Goal: Communication & Community: Answer question/provide support

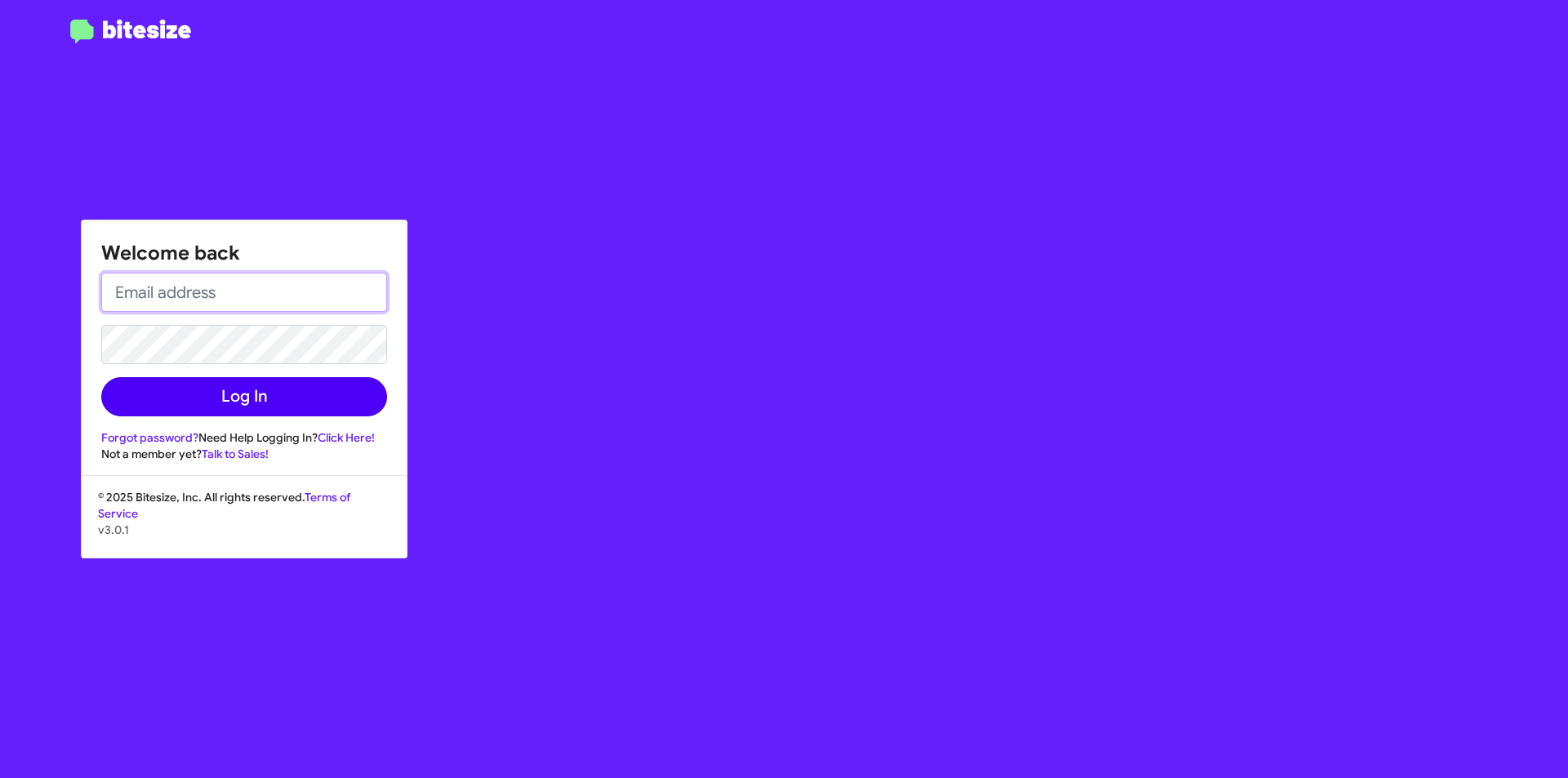
type input "[EMAIL_ADDRESS][DOMAIN_NAME]"
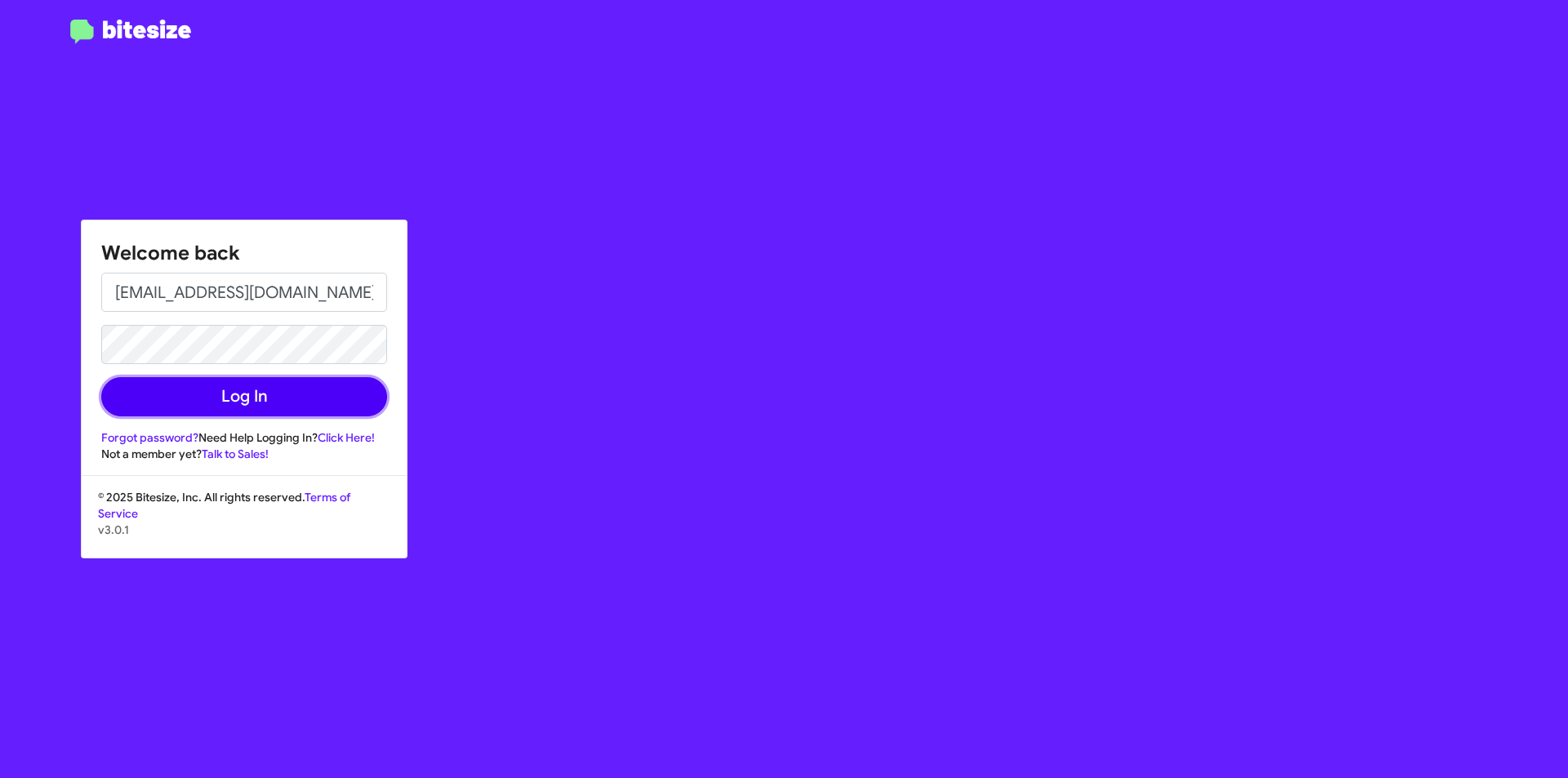
click at [231, 394] on button "Log In" at bounding box center [243, 397] width 286 height 40
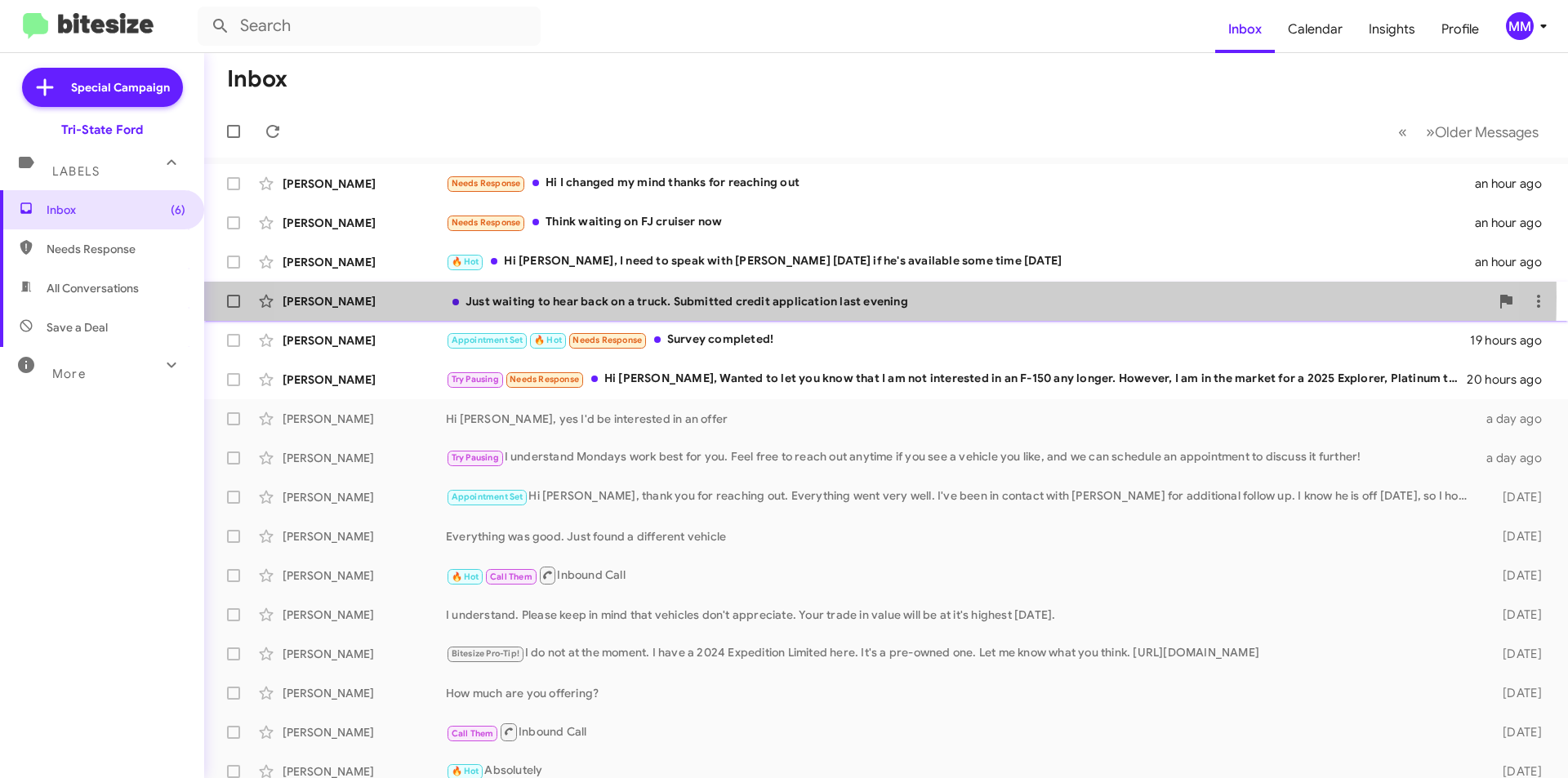
click at [811, 296] on div "Just waiting to hear back on a truck. Submitted credit application last evening" at bounding box center [967, 301] width 1044 height 16
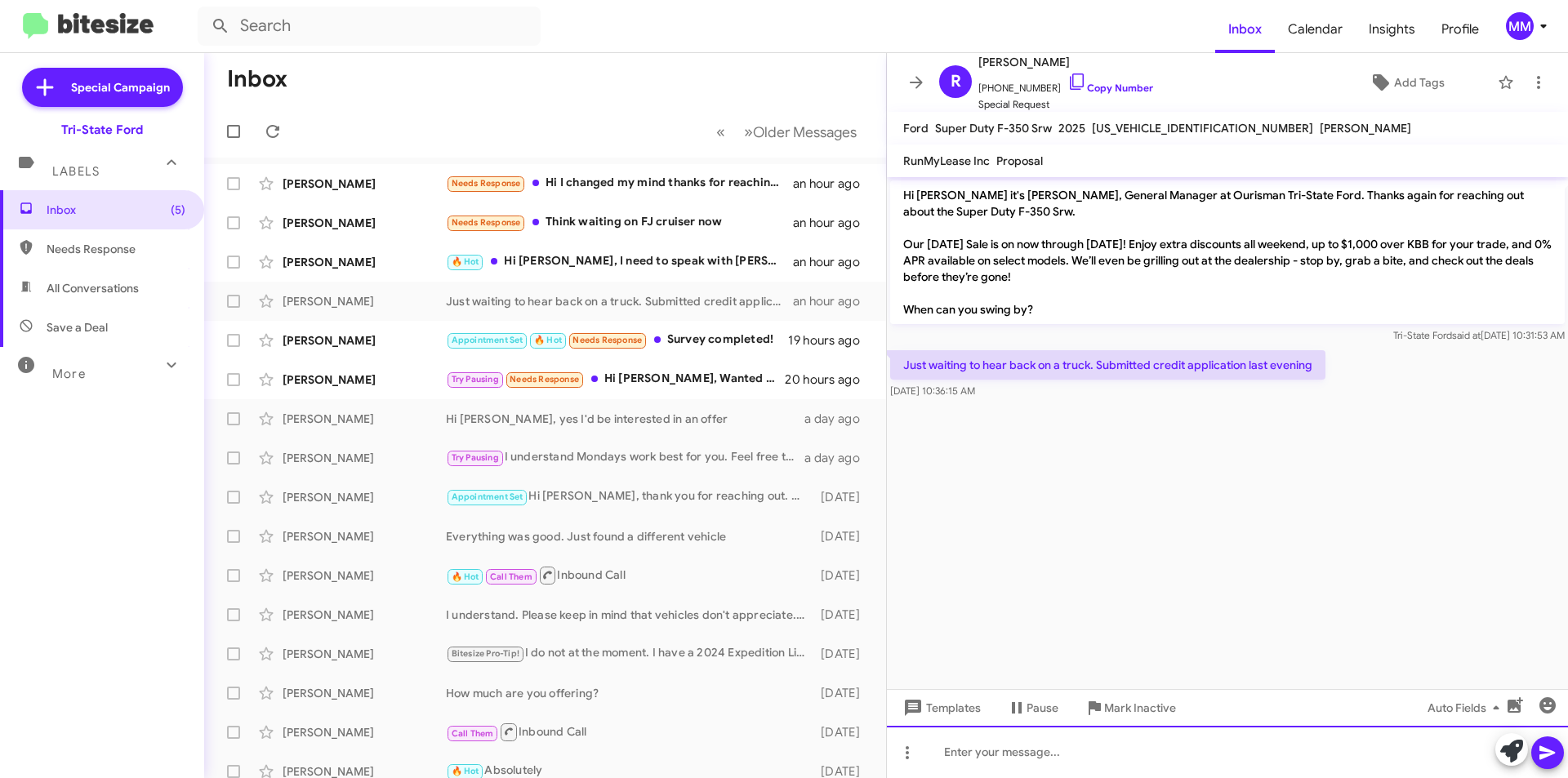
click at [980, 755] on div at bounding box center [1228, 752] width 681 height 52
click at [1541, 750] on icon at bounding box center [1546, 753] width 15 height 14
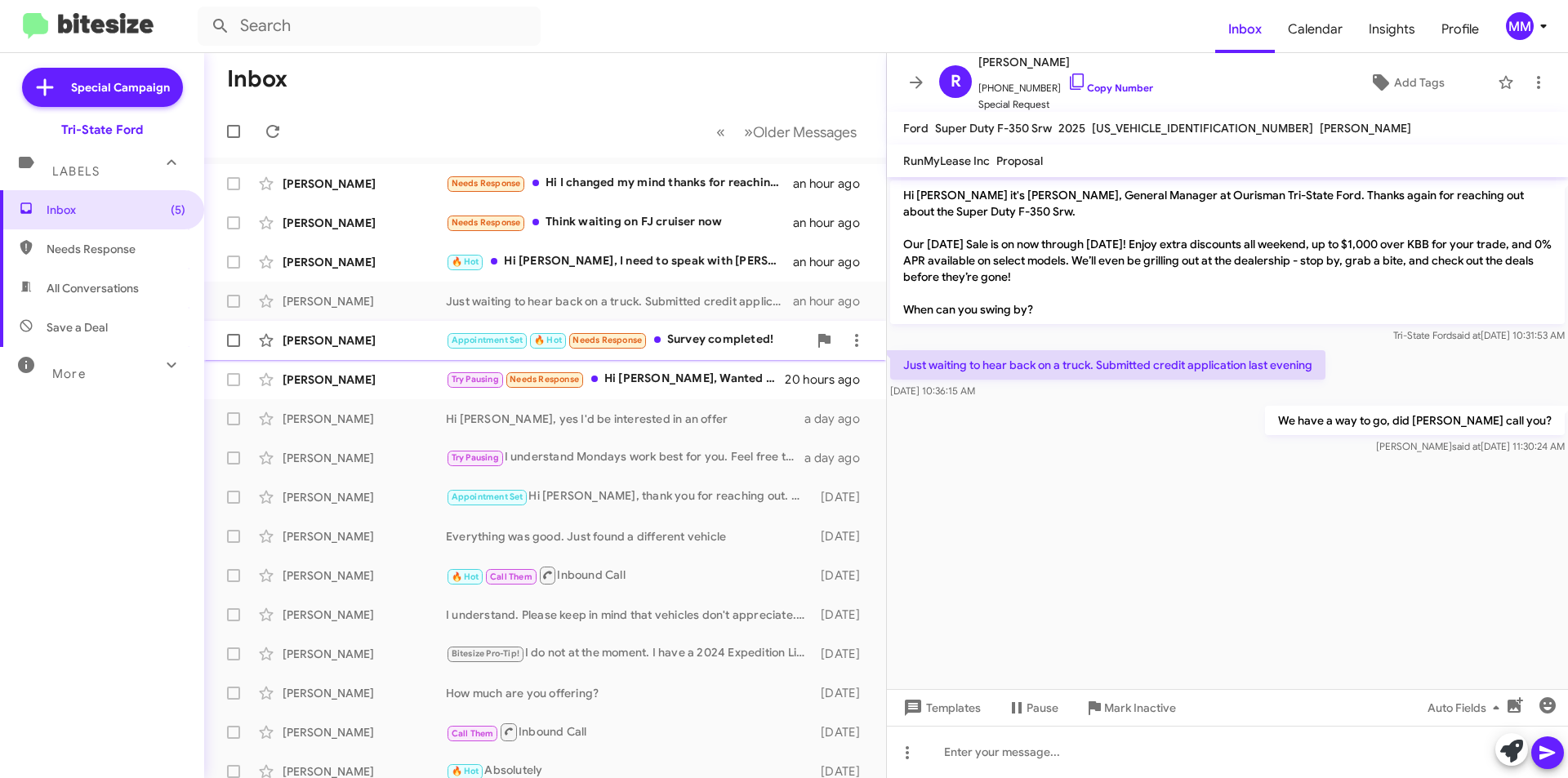
click at [703, 349] on div "Appointment Set 🔥 Hot Needs Response Survey completed!" at bounding box center [627, 339] width 362 height 19
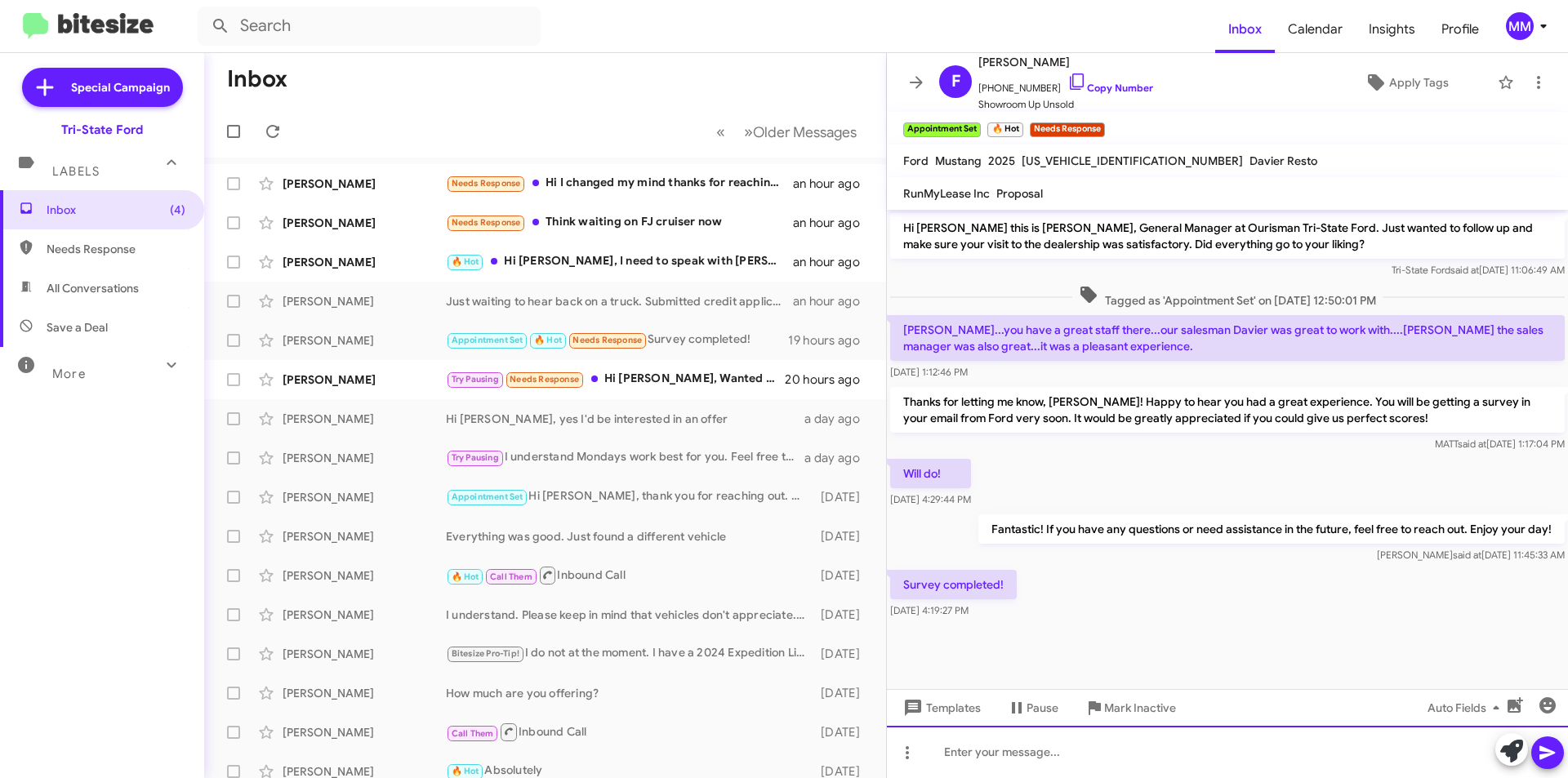
click at [1012, 757] on div at bounding box center [1228, 752] width 681 height 52
click at [1545, 745] on icon at bounding box center [1547, 753] width 20 height 20
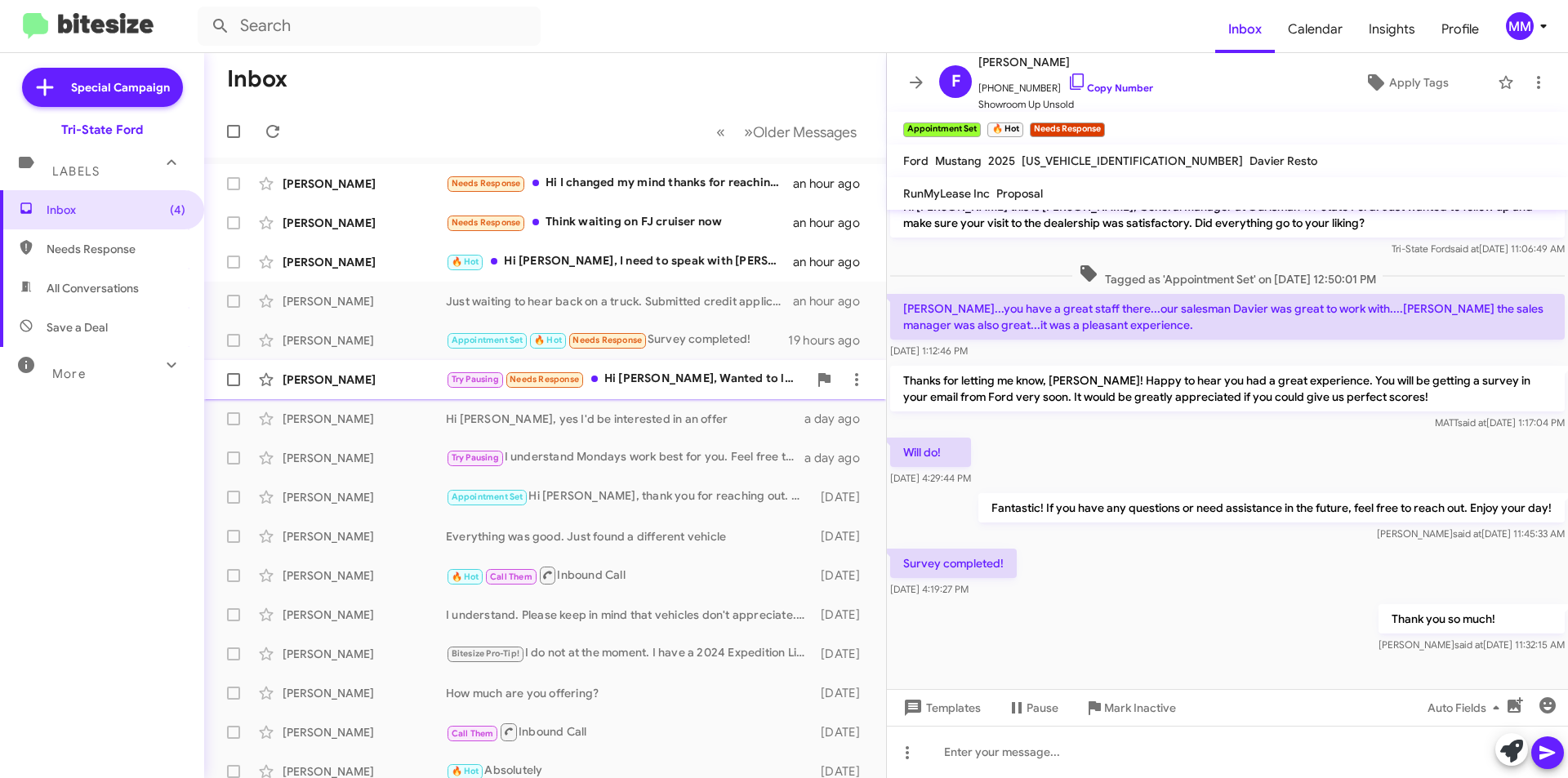
click at [691, 385] on div "Try Pausing Needs Response Hi [PERSON_NAME], Wanted to let you know that I am n…" at bounding box center [627, 379] width 362 height 19
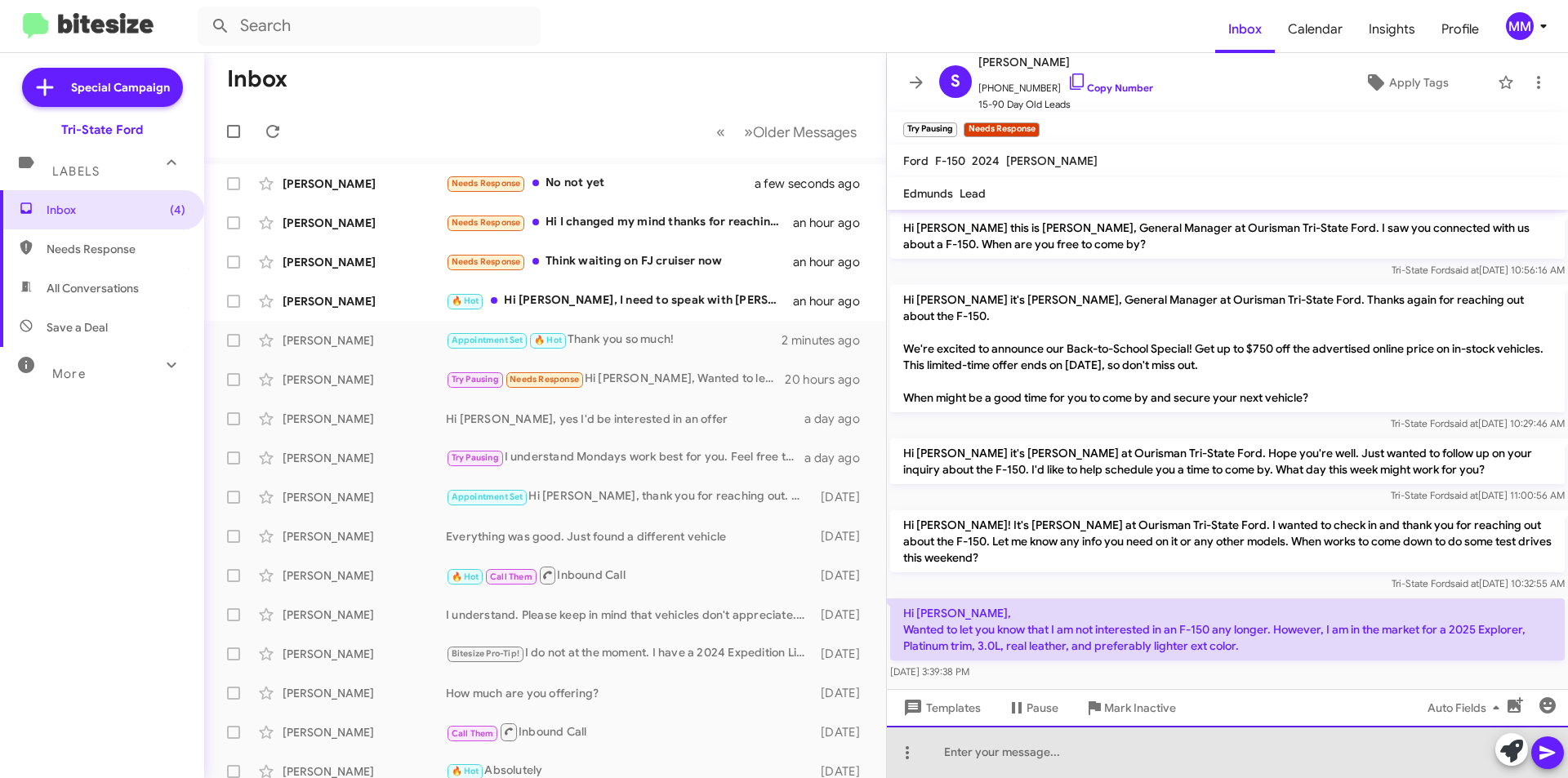
click at [1010, 755] on div at bounding box center [1228, 752] width 681 height 52
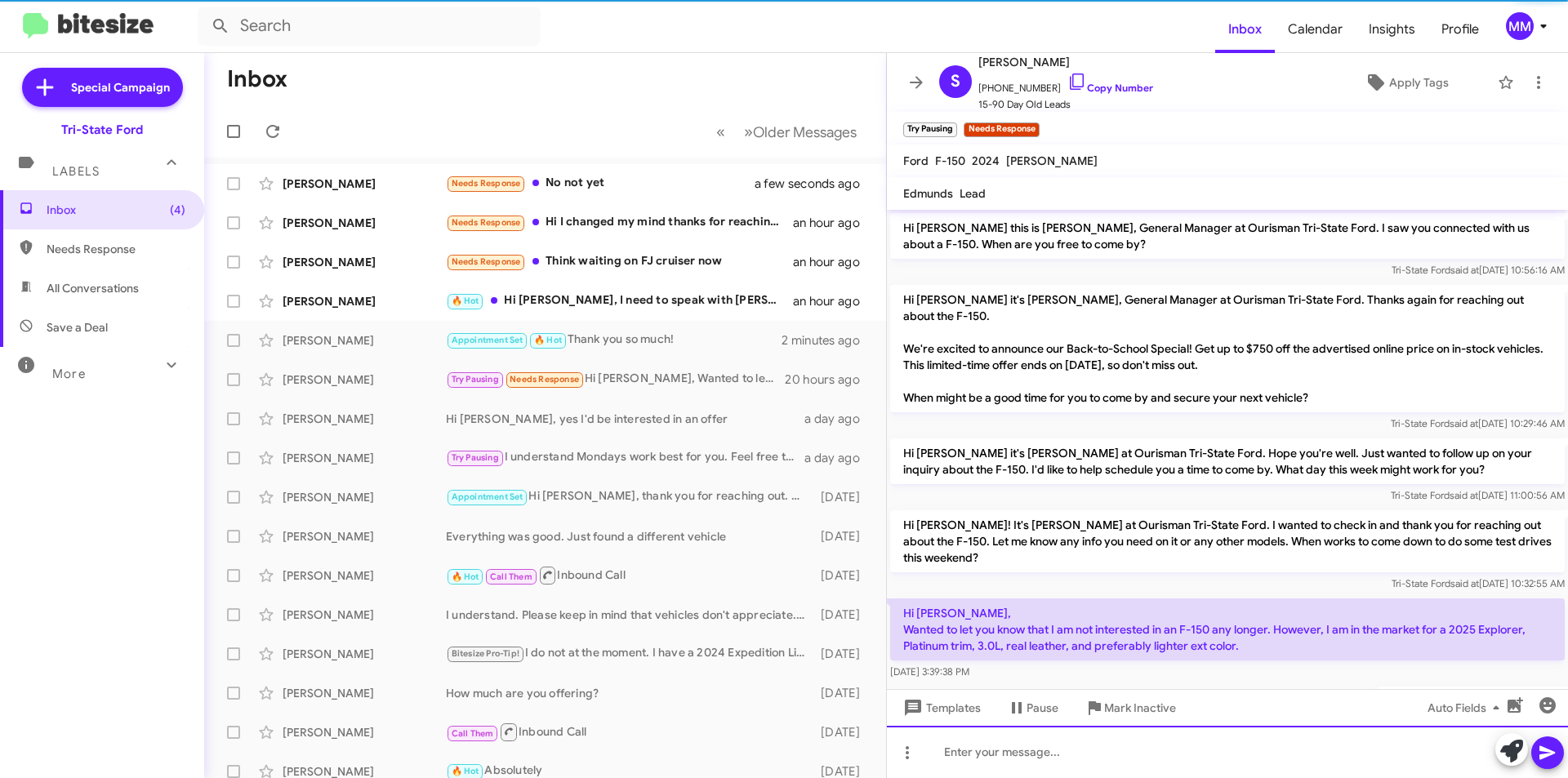
scroll to position [58, 0]
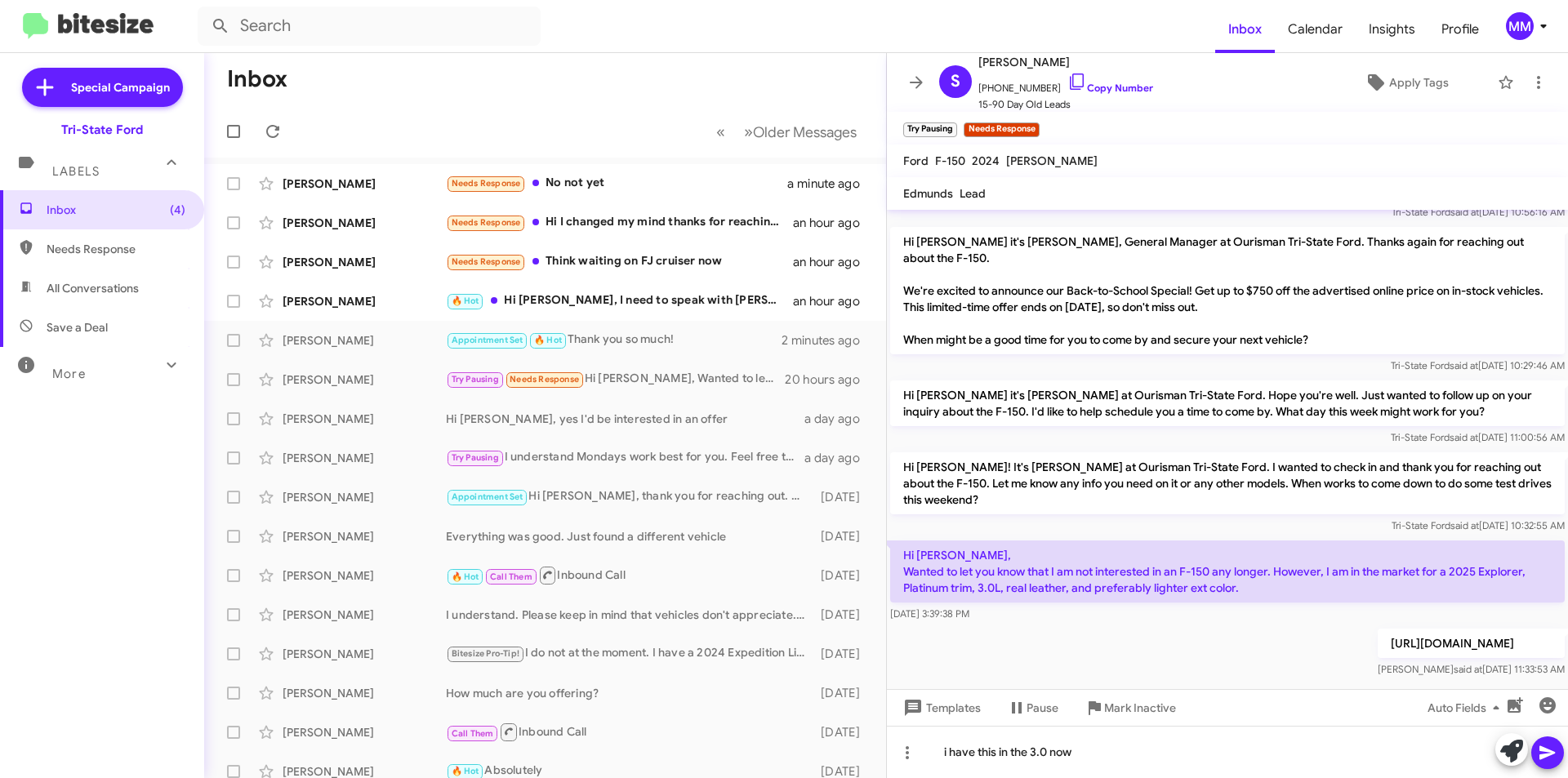
click at [1547, 753] on icon at bounding box center [1547, 753] width 20 height 20
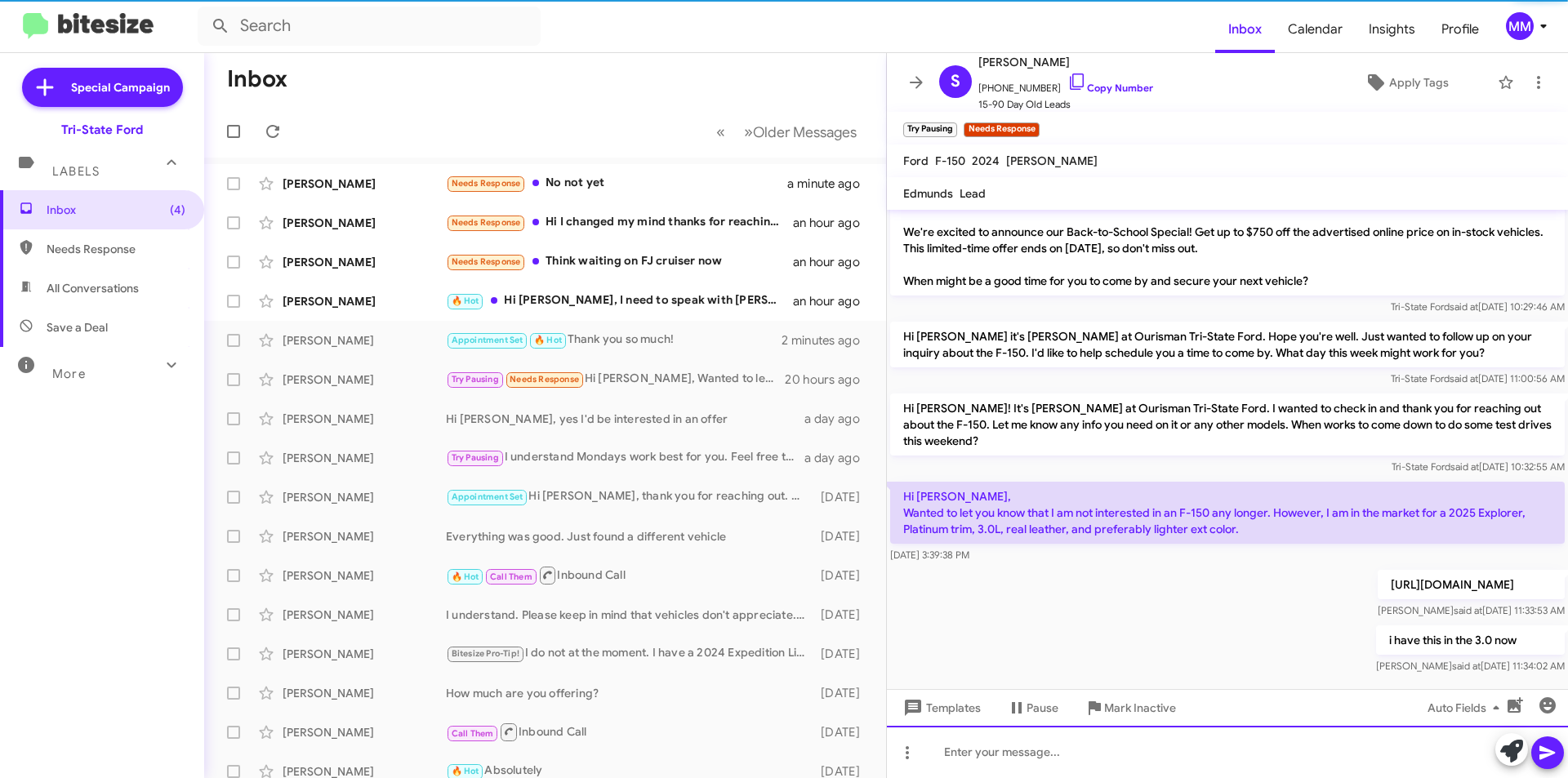
scroll to position [118, 0]
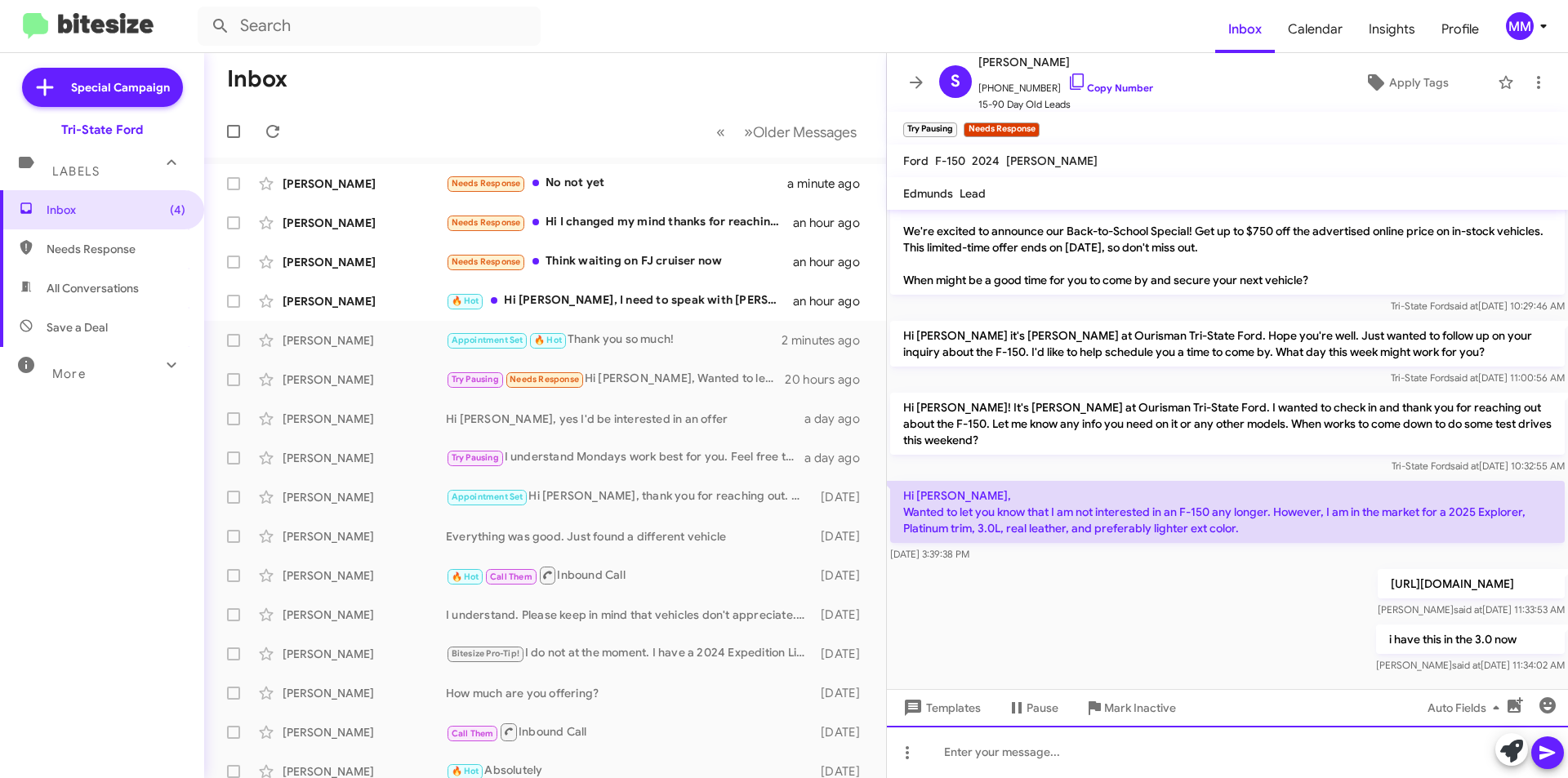
click at [965, 750] on div at bounding box center [1228, 752] width 681 height 52
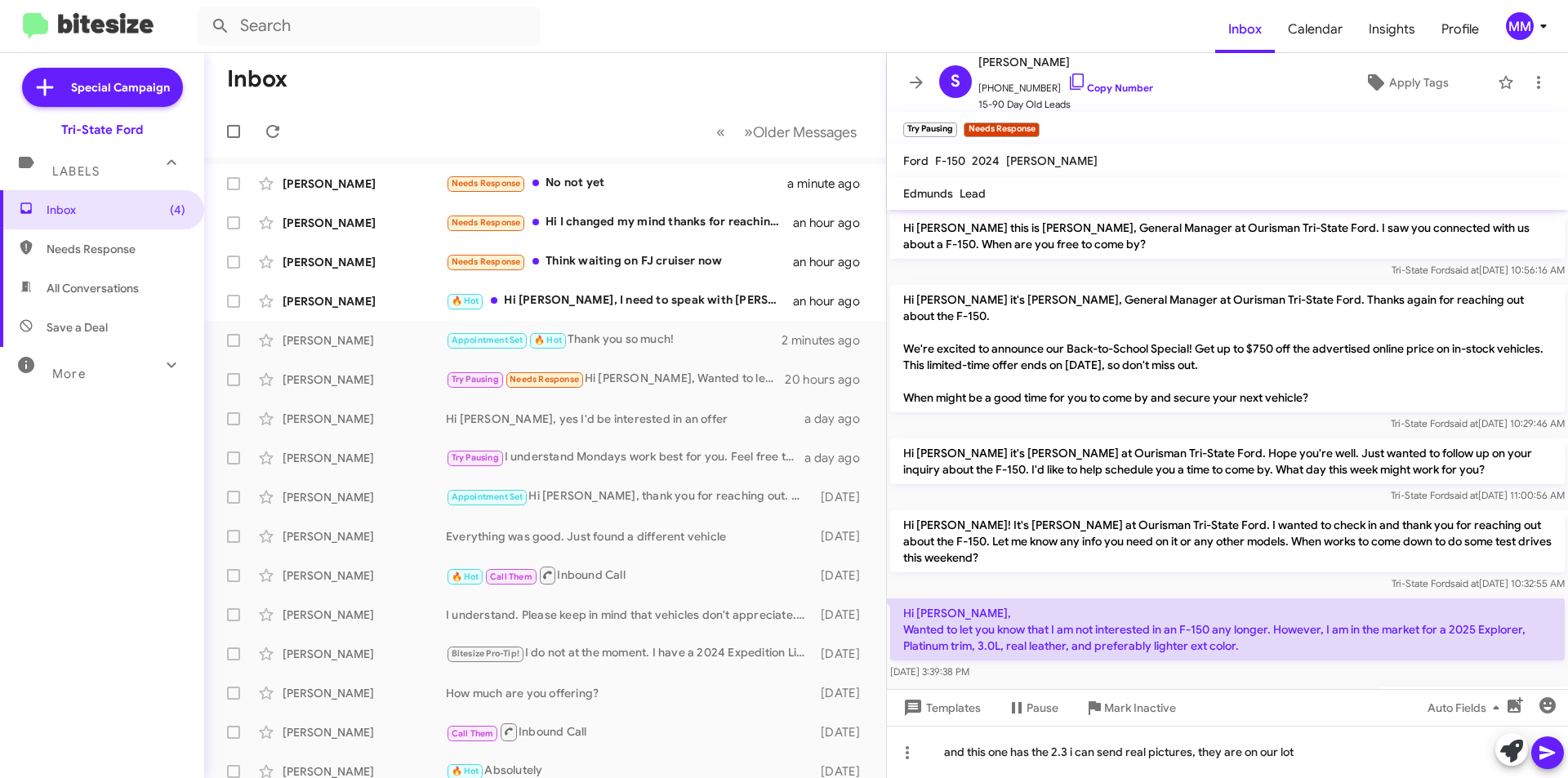
click at [1545, 756] on icon at bounding box center [1546, 753] width 15 height 14
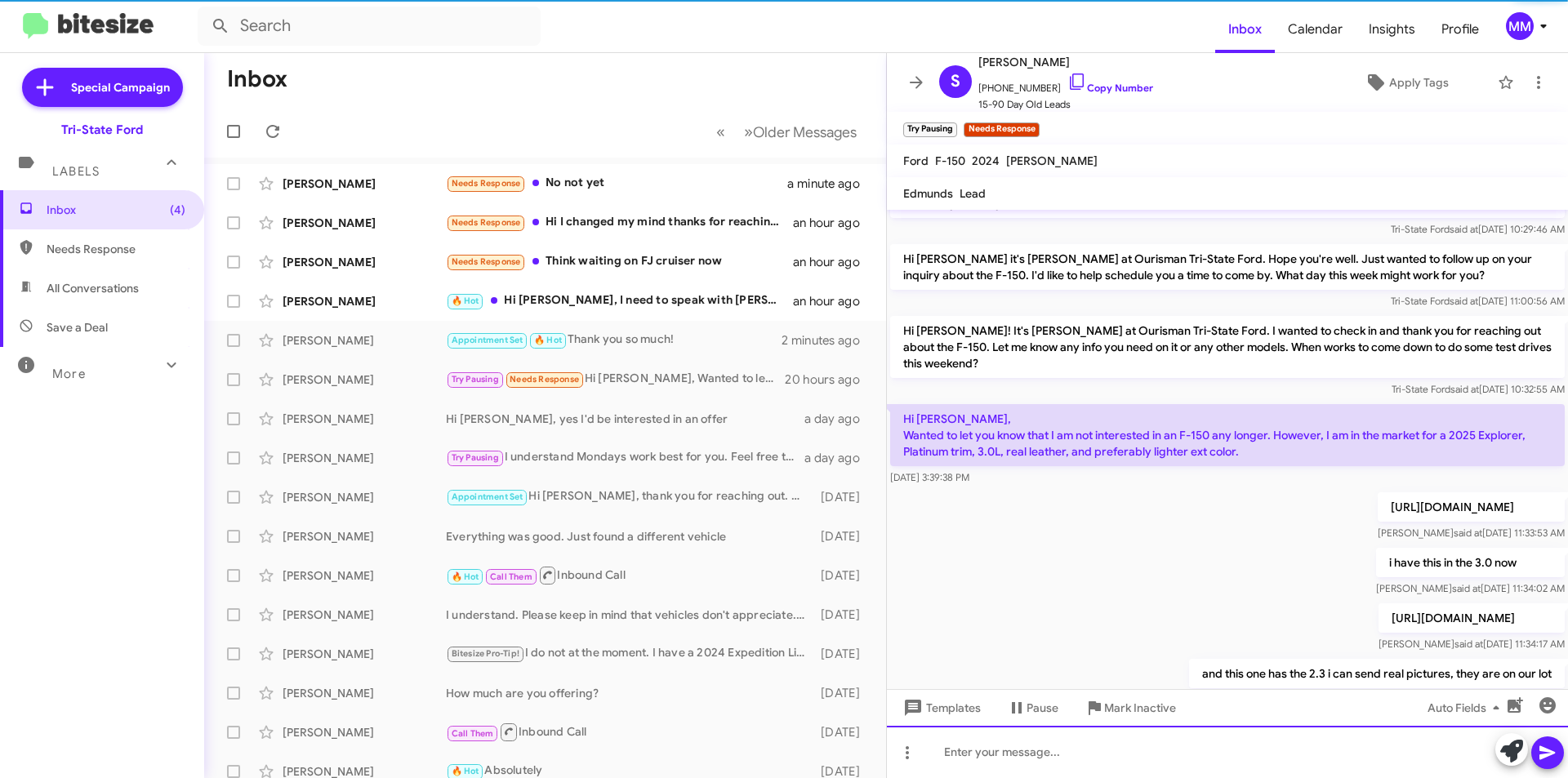
scroll to position [237, 0]
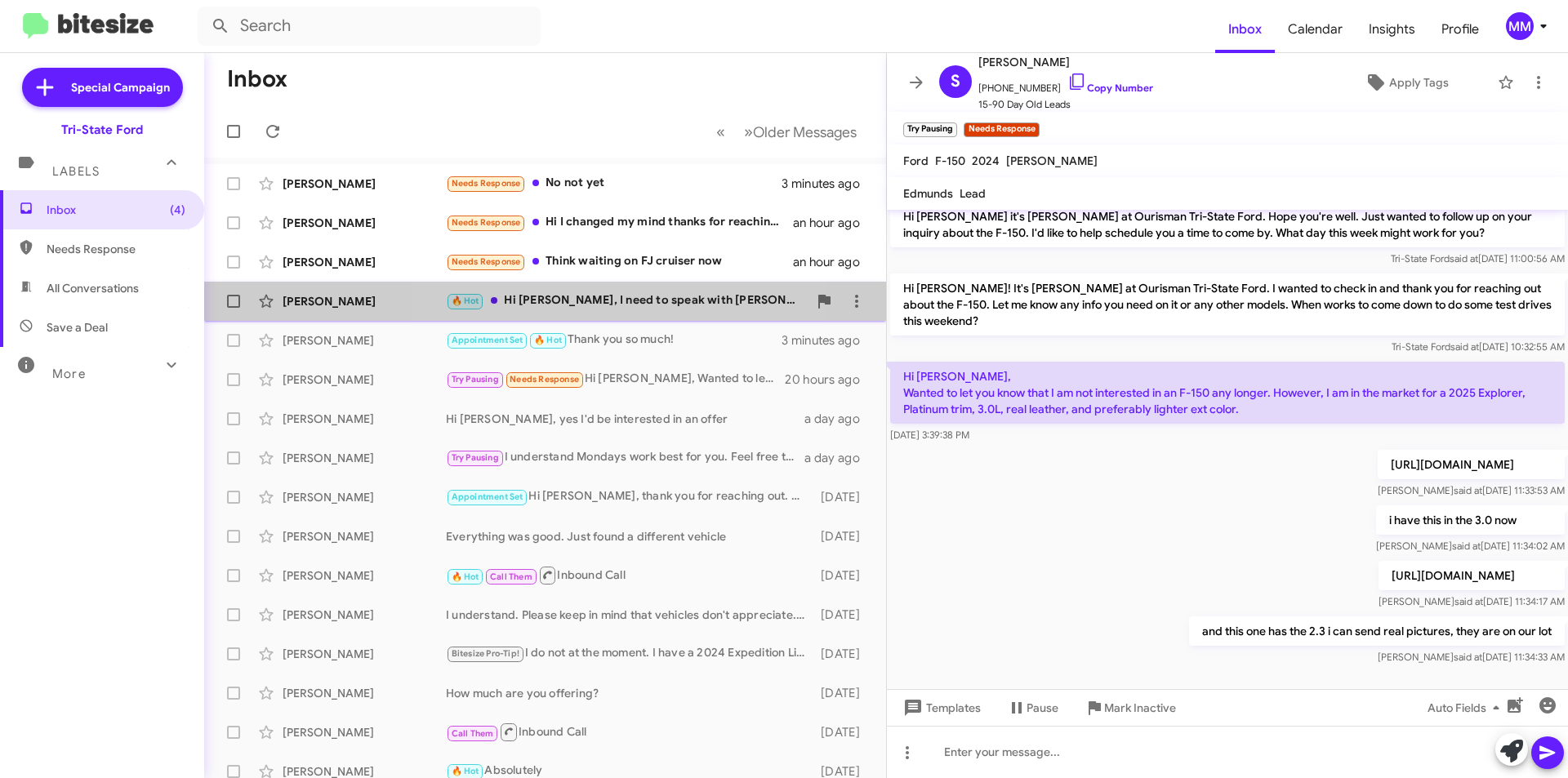
click at [627, 302] on div "🔥 Hot Hi [PERSON_NAME], I need to speak with [PERSON_NAME] [DATE] if he's avail…" at bounding box center [627, 301] width 362 height 19
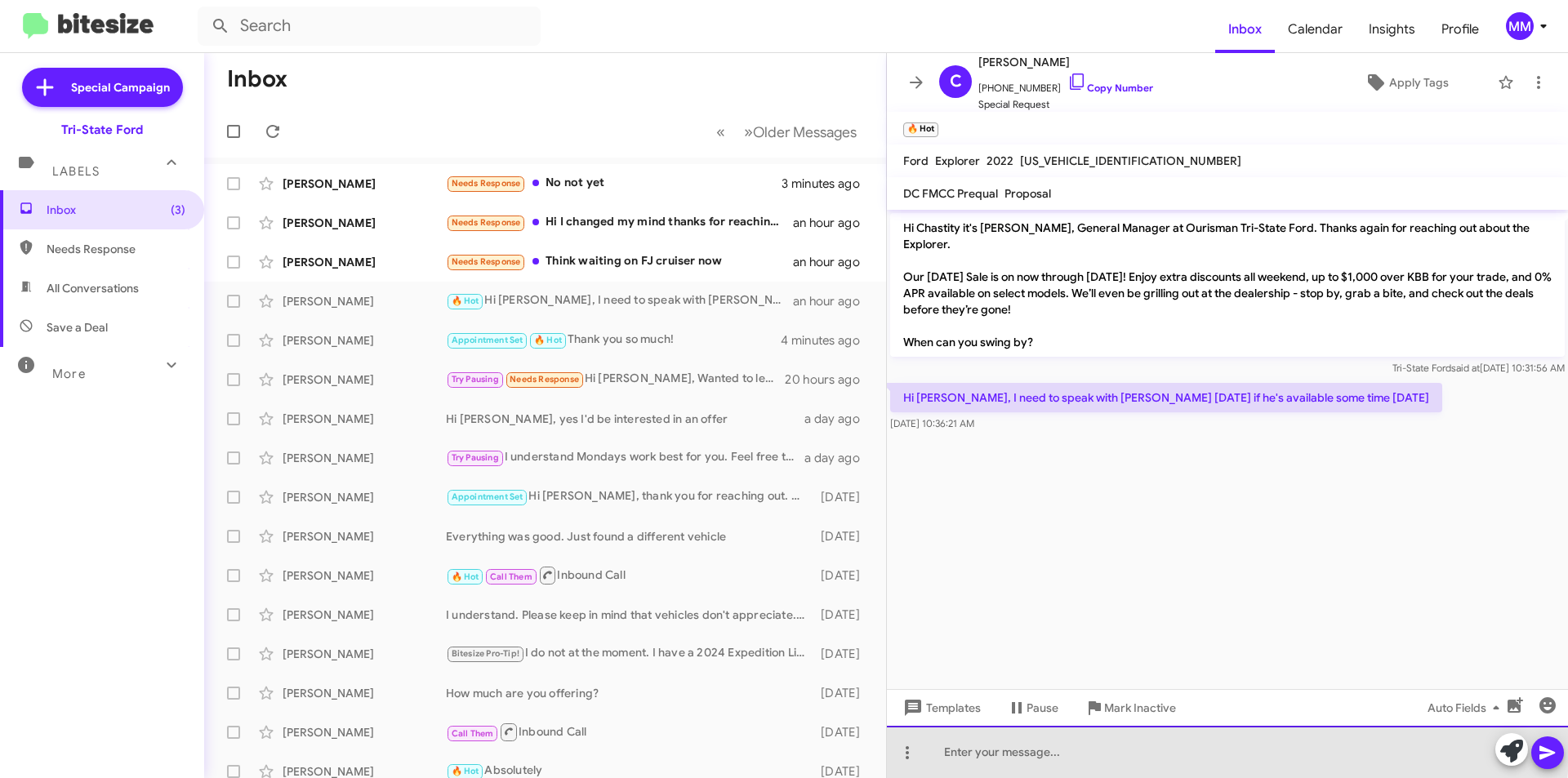
click at [1026, 743] on div at bounding box center [1228, 752] width 681 height 52
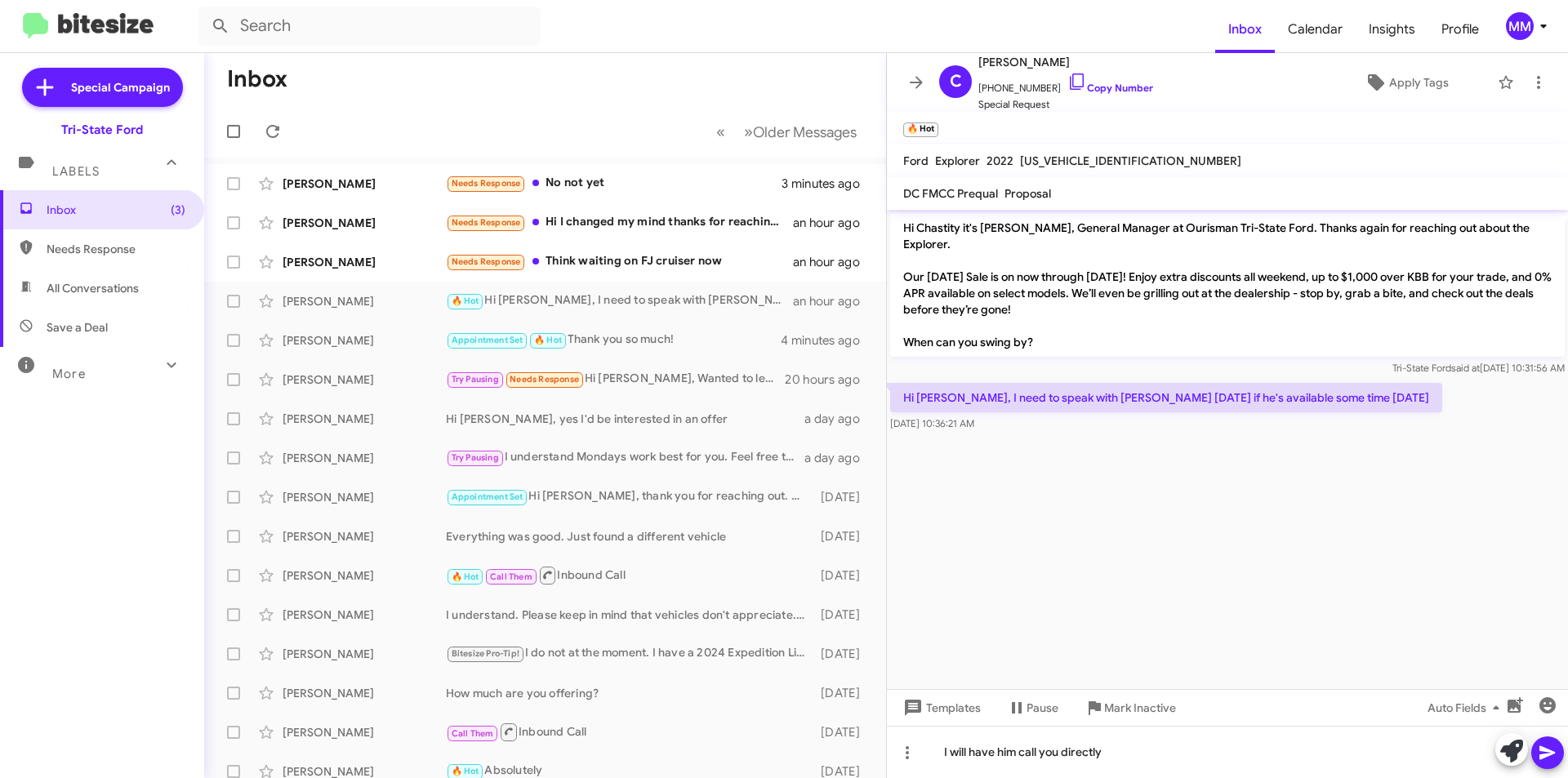
click at [1556, 750] on icon at bounding box center [1547, 753] width 20 height 20
click at [615, 260] on div "Needs Response Think waiting on FJ cruiser now" at bounding box center [627, 261] width 362 height 19
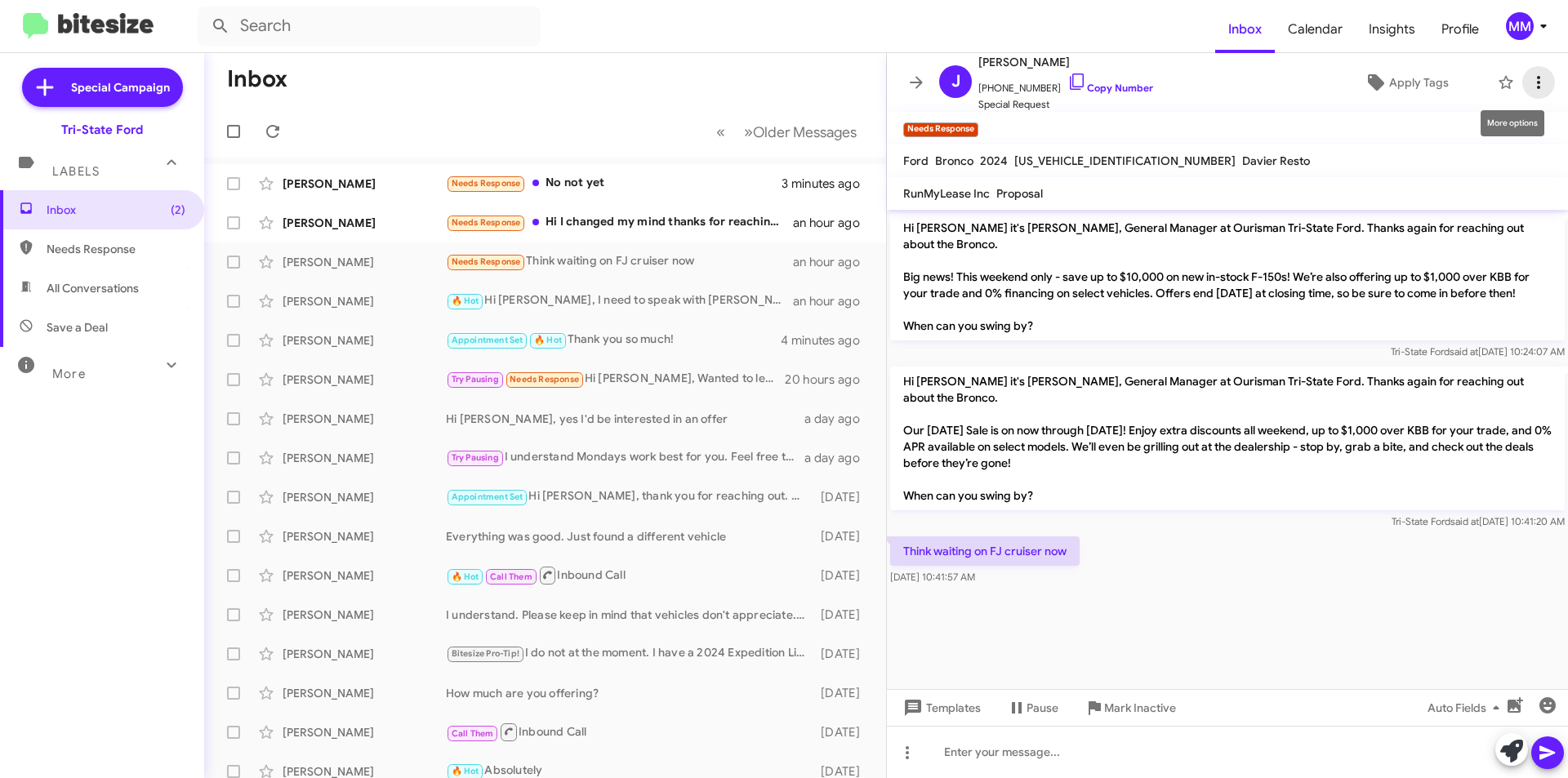
click at [1530, 83] on icon at bounding box center [1538, 83] width 20 height 20
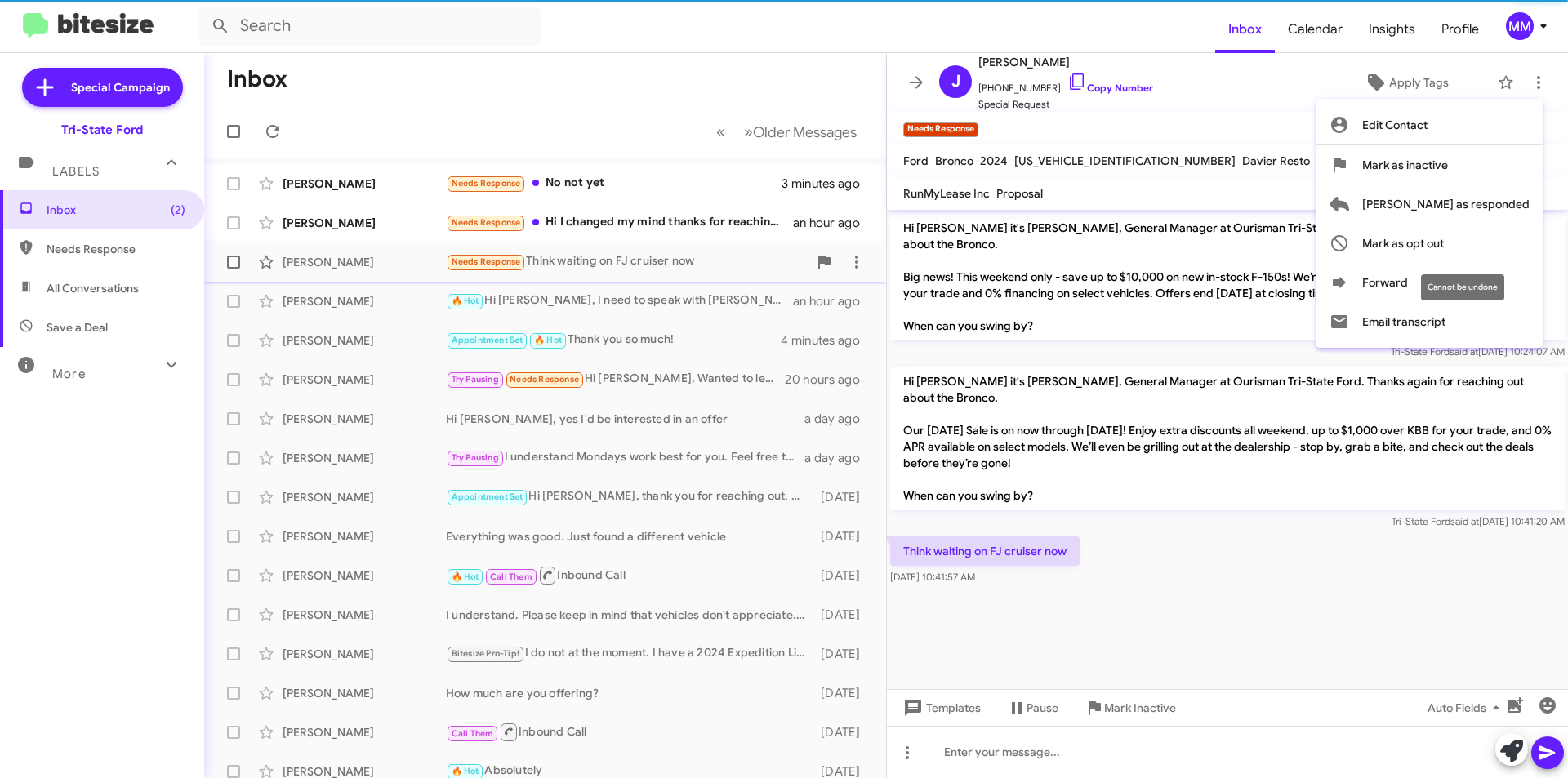
click at [1444, 249] on span "Mark as opt out" at bounding box center [1402, 243] width 82 height 40
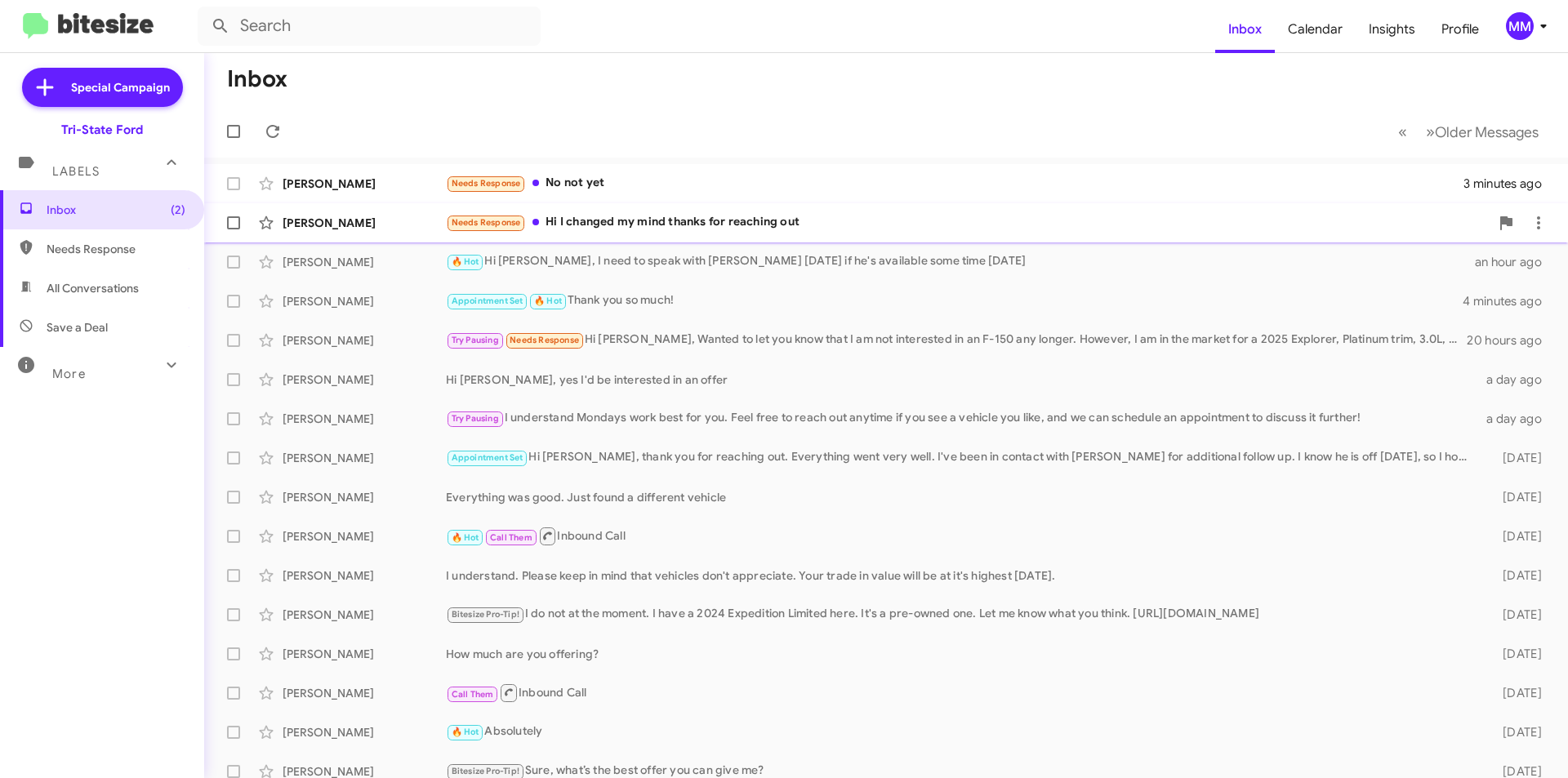
click at [623, 222] on div "Needs Response Hi I changed my mind thanks for reaching out" at bounding box center [967, 222] width 1044 height 19
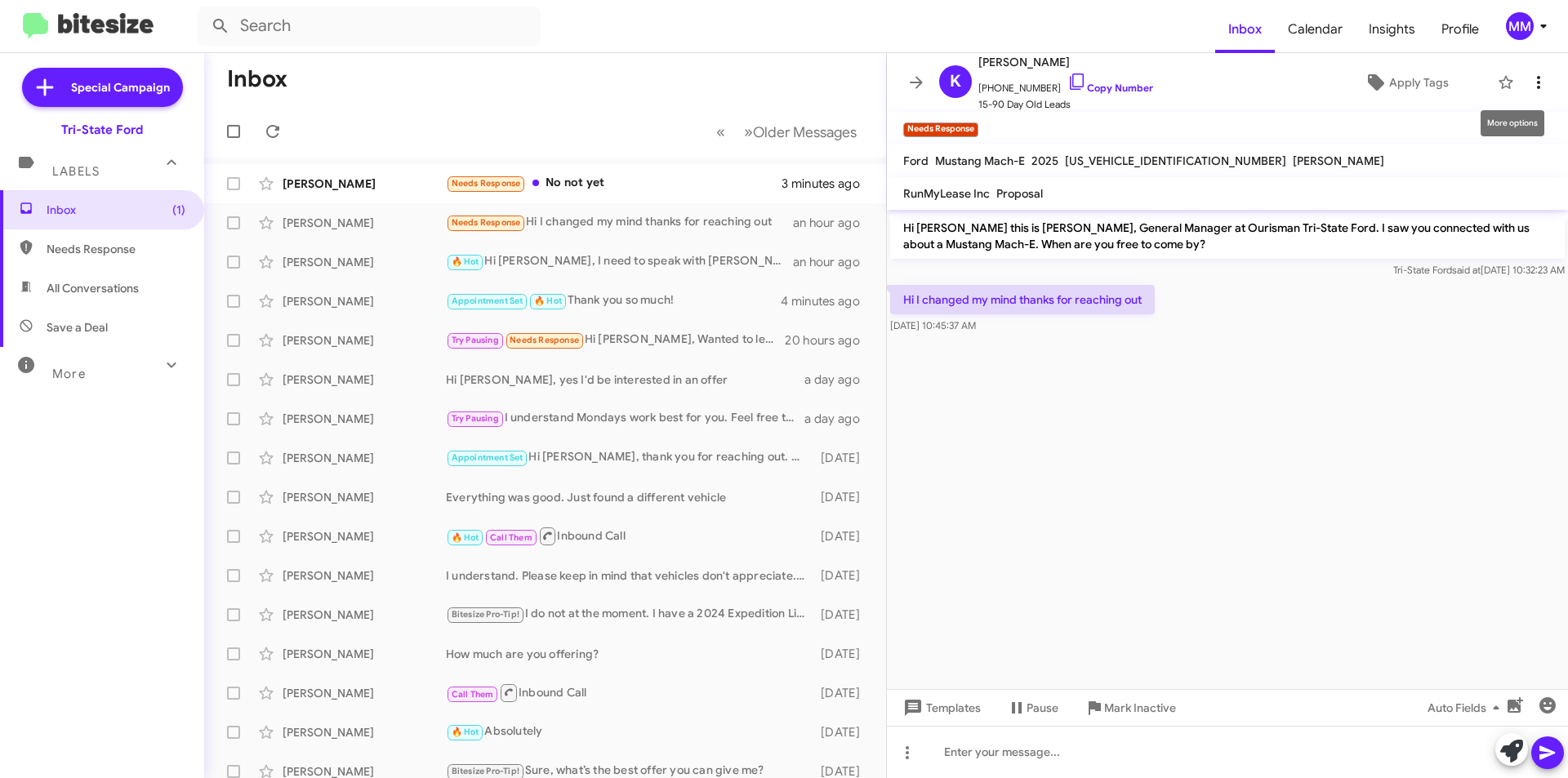
click at [1528, 83] on icon at bounding box center [1538, 83] width 20 height 20
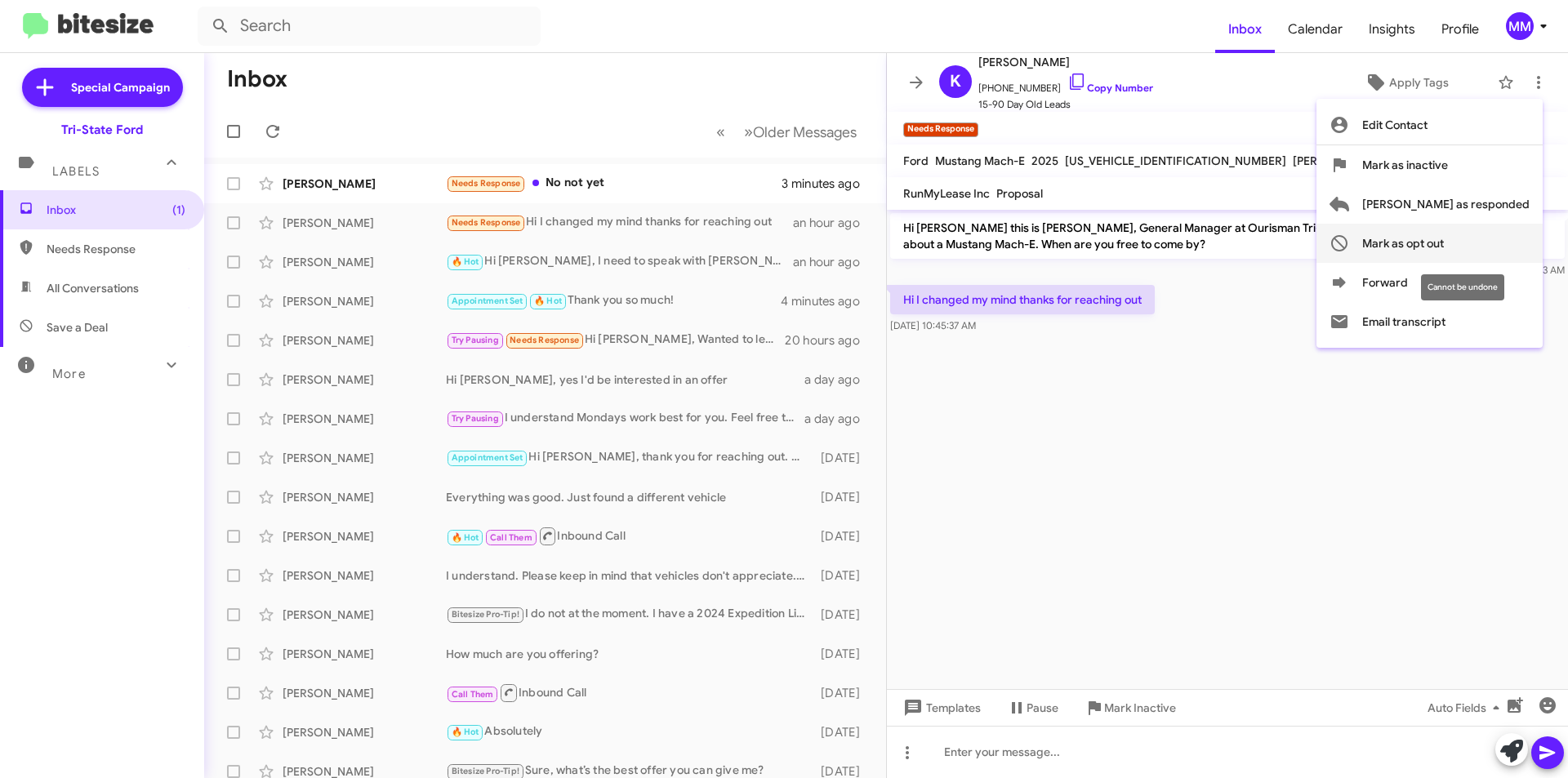
click at [1444, 242] on span "Mark as opt out" at bounding box center [1402, 243] width 82 height 40
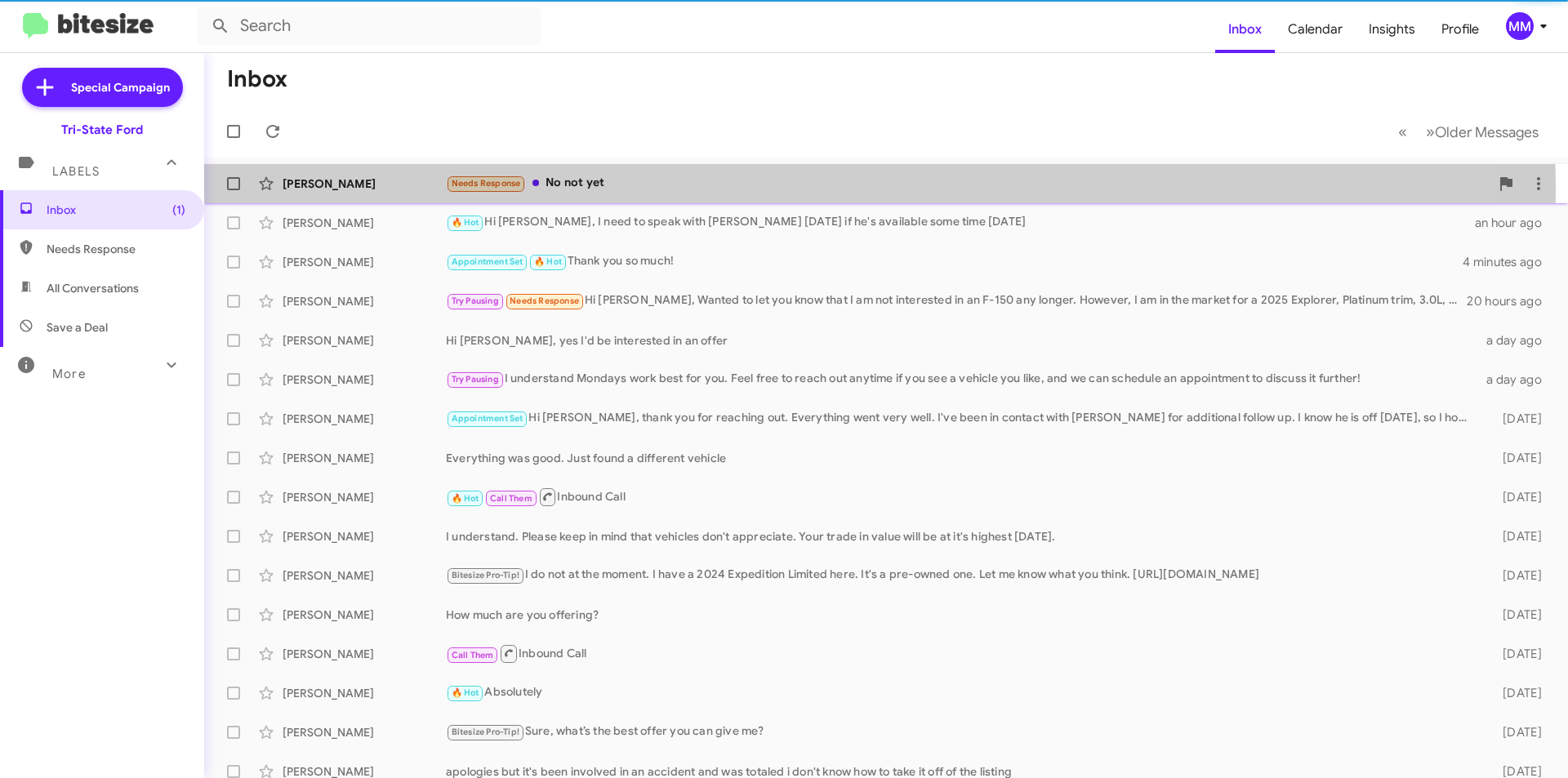
click at [695, 189] on div "Needs Response No not yet" at bounding box center [967, 183] width 1044 height 19
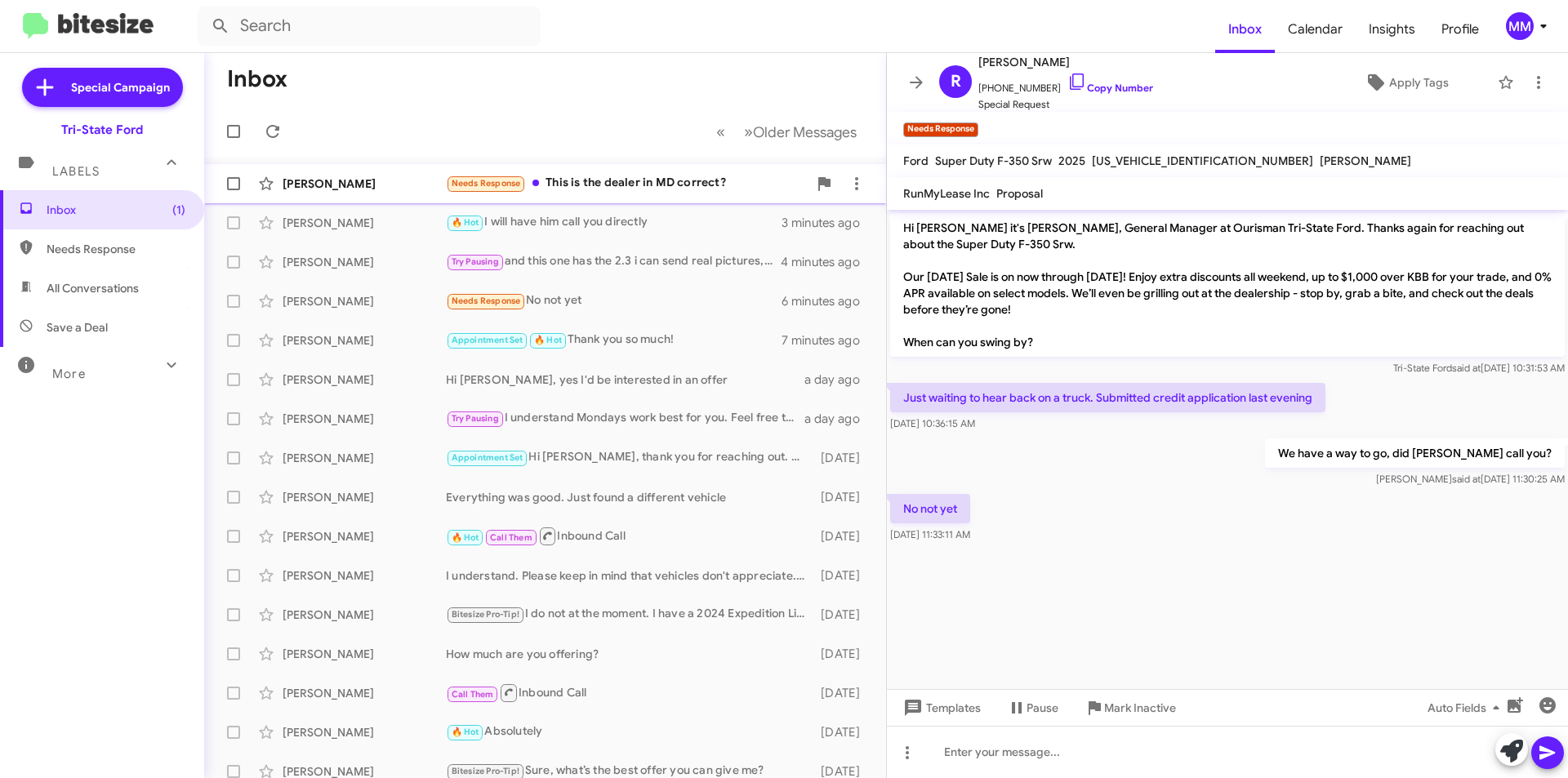
click at [604, 188] on div "Needs Response This is the dealer in MD correct?" at bounding box center [627, 183] width 362 height 19
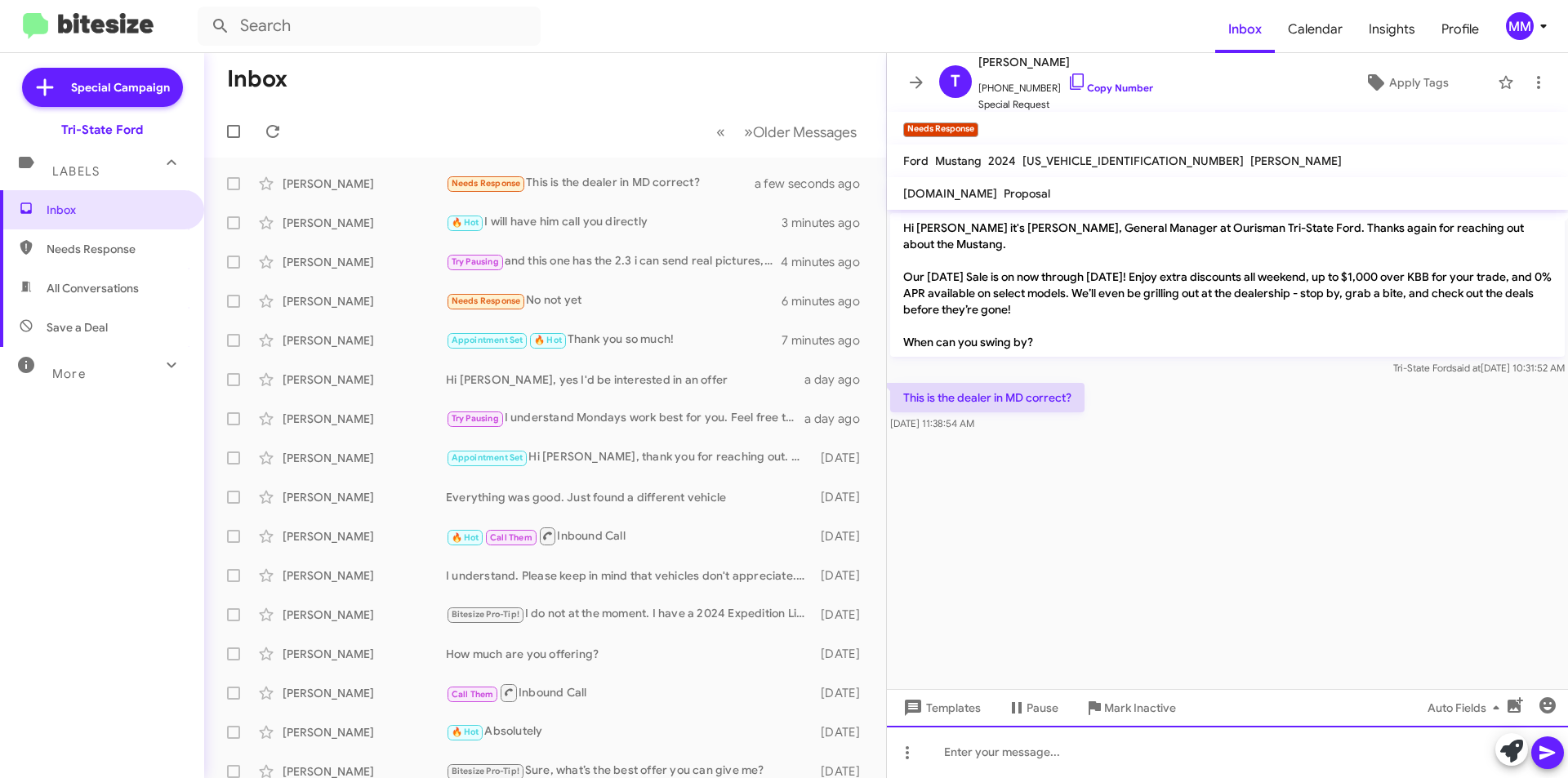
click at [1011, 745] on div at bounding box center [1228, 752] width 681 height 52
click at [1553, 745] on icon at bounding box center [1547, 753] width 20 height 20
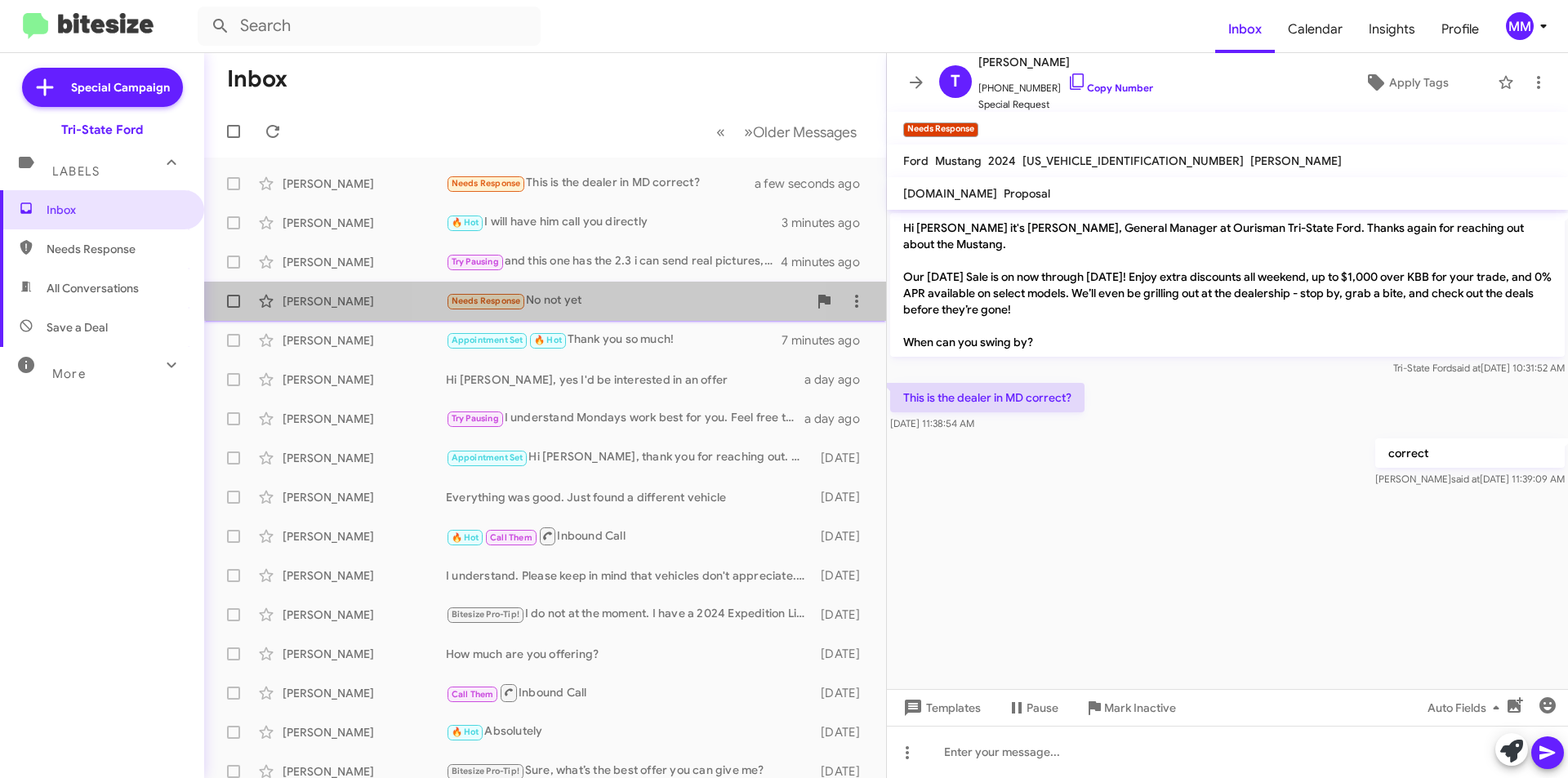
click at [616, 293] on div "Needs Response No not yet" at bounding box center [627, 301] width 362 height 19
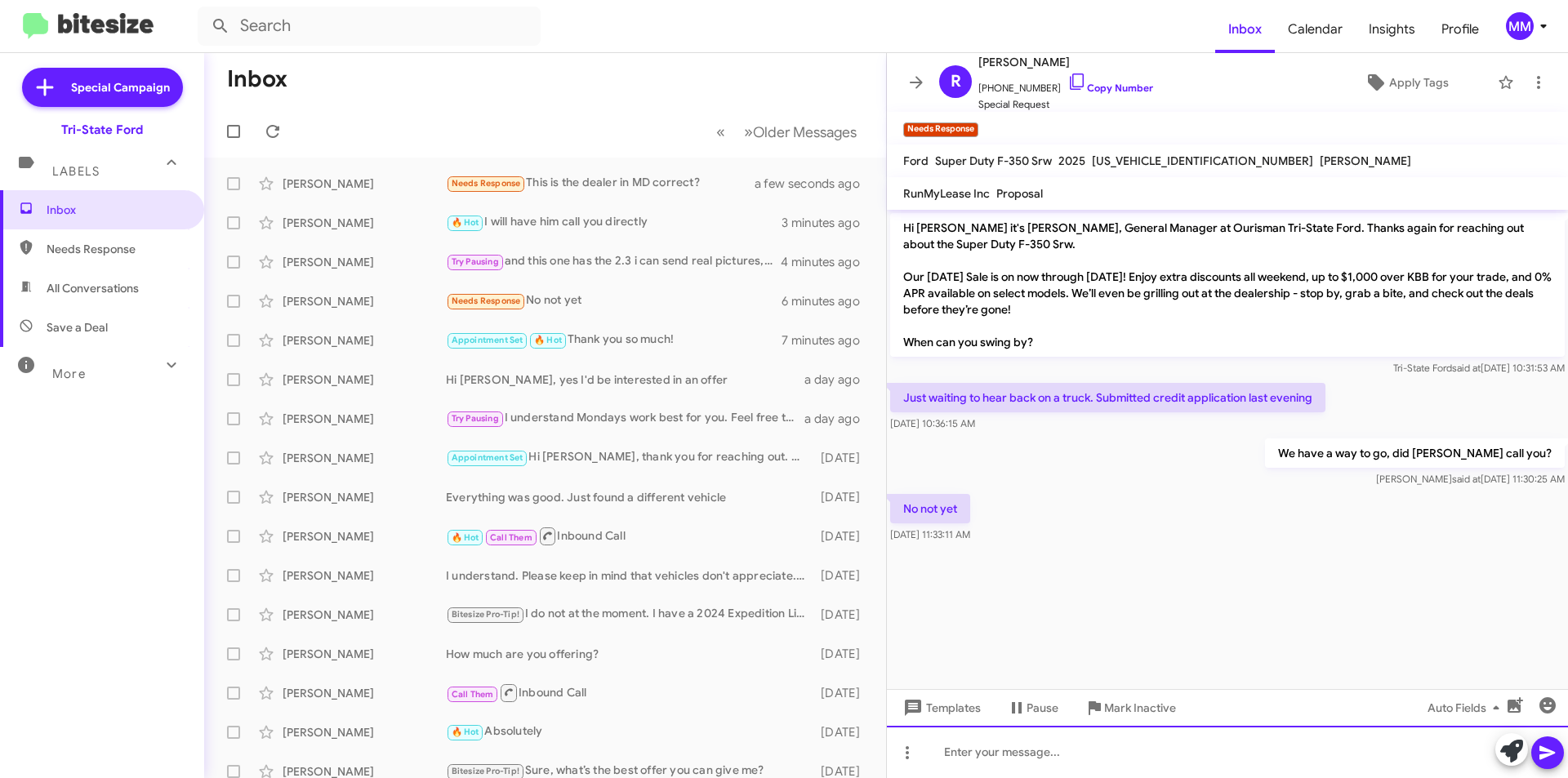
click at [1044, 771] on div at bounding box center [1228, 752] width 681 height 52
click at [1548, 744] on icon at bounding box center [1547, 753] width 20 height 20
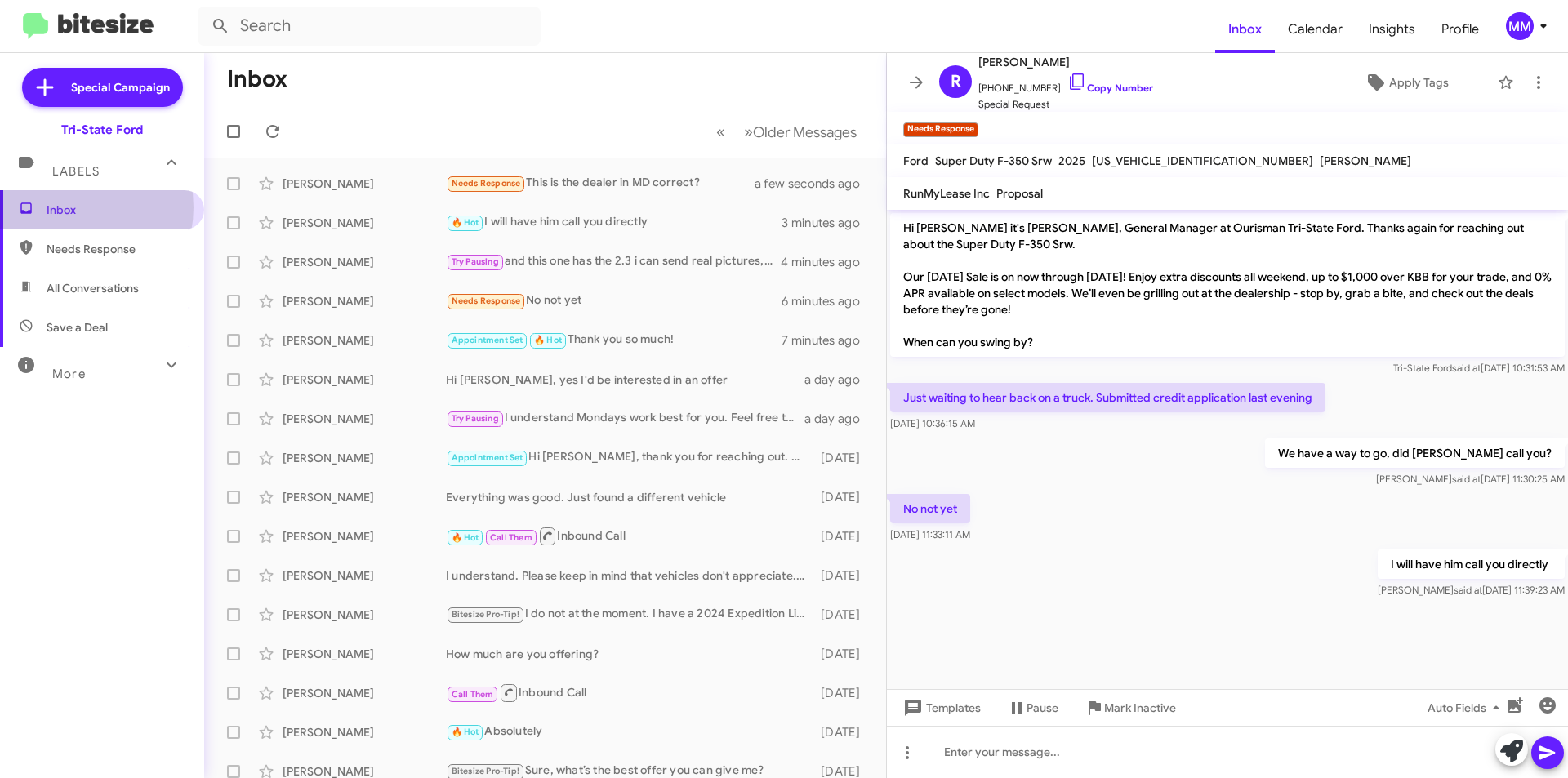
click at [66, 207] on span "Inbox" at bounding box center [116, 210] width 139 height 16
